Goal: Transaction & Acquisition: Book appointment/travel/reservation

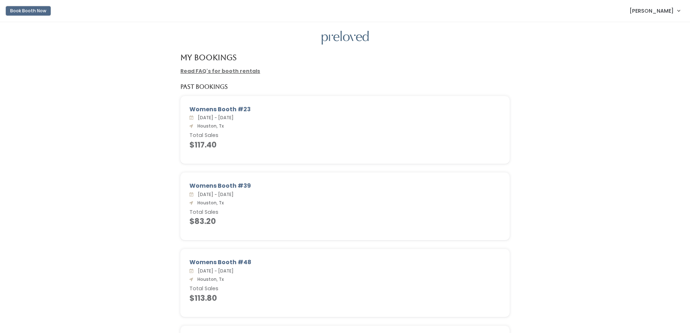
click at [31, 15] on button "Book Booth Now" at bounding box center [28, 10] width 45 height 9
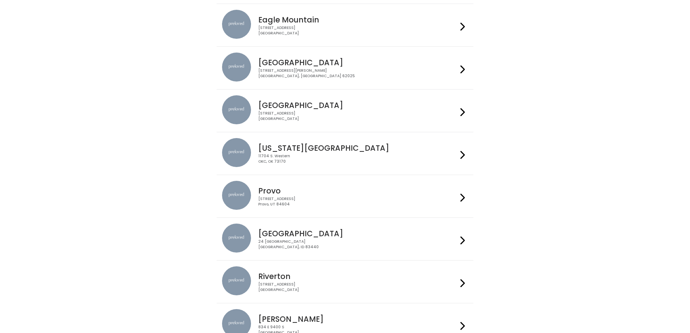
scroll to position [64, 0]
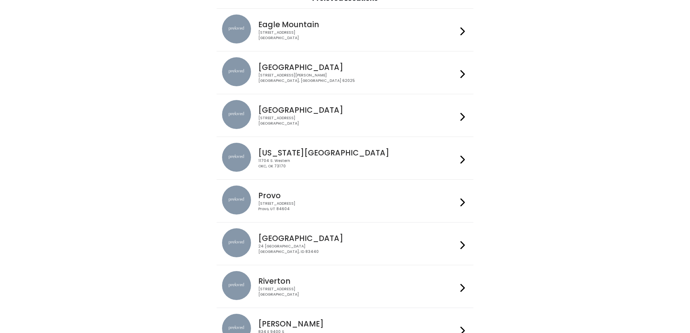
click at [299, 114] on div "[GEOGRAPHIC_DATA] [STREET_ADDRESS]" at bounding box center [356, 113] width 202 height 26
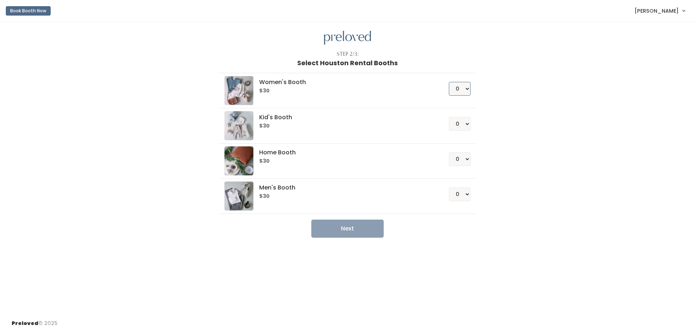
click at [467, 89] on select "0 1 2 3 4" at bounding box center [460, 89] width 22 height 14
select select "1"
click at [449, 82] on select "0 1 2 3 4" at bounding box center [460, 89] width 22 height 14
click at [463, 111] on div "0 1 2 3 4" at bounding box center [451, 121] width 39 height 20
click at [341, 229] on button "Next" at bounding box center [347, 228] width 72 height 18
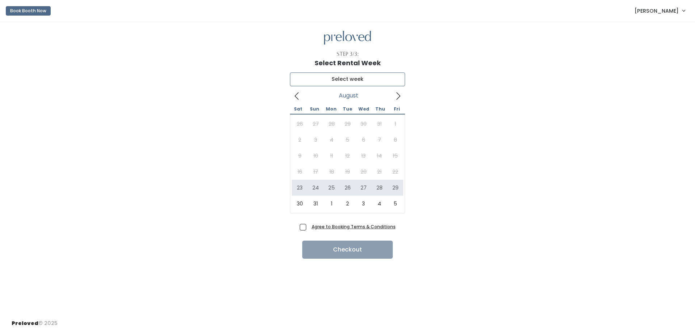
type input "August 23 to August 29"
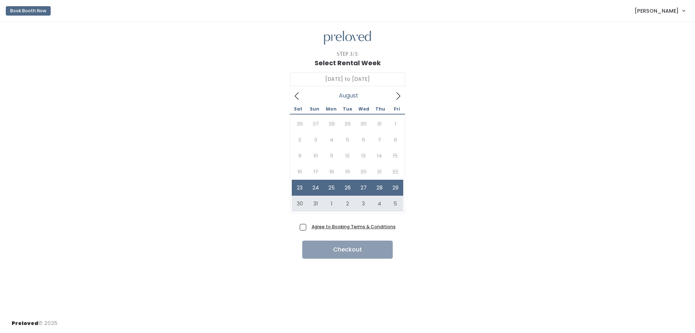
click at [309, 228] on span "Agree to Booking Terms & Conditions" at bounding box center [352, 226] width 87 height 7
click at [309, 227] on input "Agree to Booking Terms & Conditions" at bounding box center [311, 225] width 5 height 5
checkbox input "true"
click at [368, 250] on button "Checkout" at bounding box center [347, 249] width 91 height 18
